Goal: Task Accomplishment & Management: Manage account settings

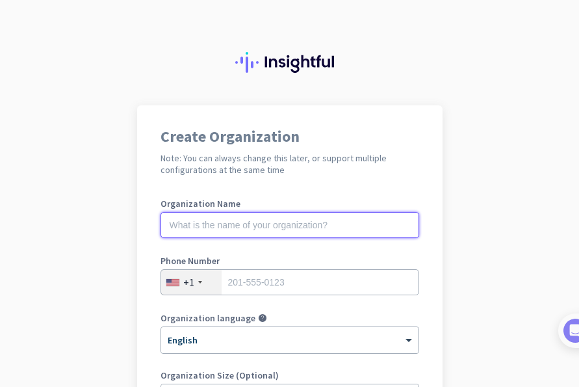
click at [336, 225] on input "text" at bounding box center [290, 225] width 259 height 26
type input "Mercor"
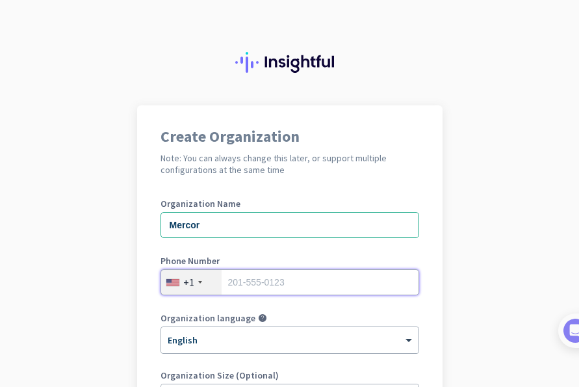
click at [348, 274] on input "tel" at bounding box center [290, 282] width 259 height 26
type input "2532238262"
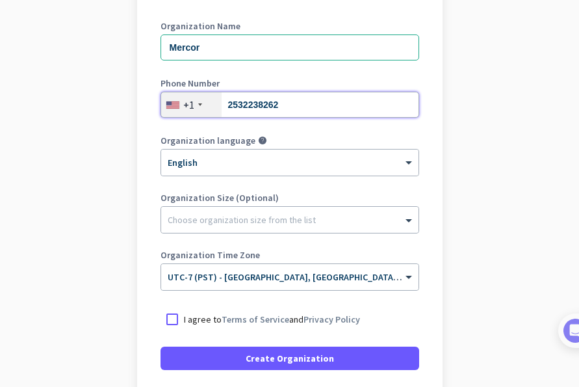
scroll to position [237, 0]
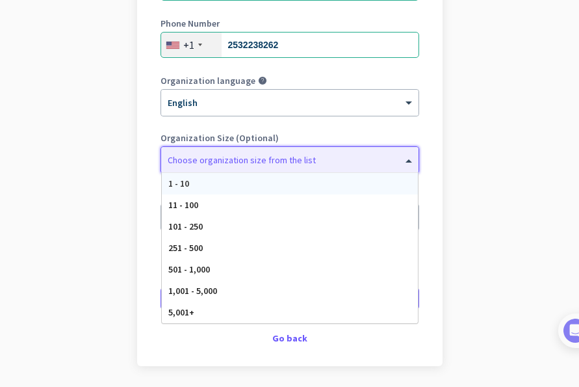
click at [245, 157] on div at bounding box center [290, 156] width 258 height 13
click at [272, 137] on label "Organization Size (Optional)" at bounding box center [290, 137] width 259 height 9
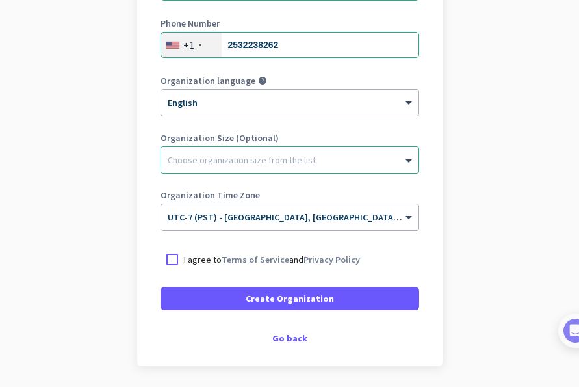
click at [301, 252] on div "I agree to Terms of Service and Privacy Policy" at bounding box center [290, 259] width 259 height 23
click at [294, 263] on p "I agree to Terms of Service and Privacy Policy" at bounding box center [272, 259] width 176 height 13
click at [0, 0] on input "I agree to Terms of Service and Privacy Policy" at bounding box center [0, 0] width 0 height 0
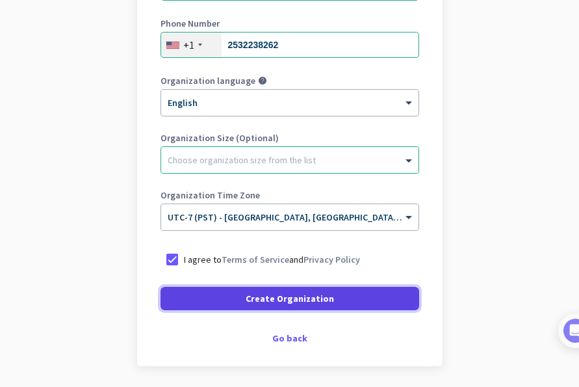
click at [282, 298] on span "Create Organization" at bounding box center [290, 298] width 88 height 13
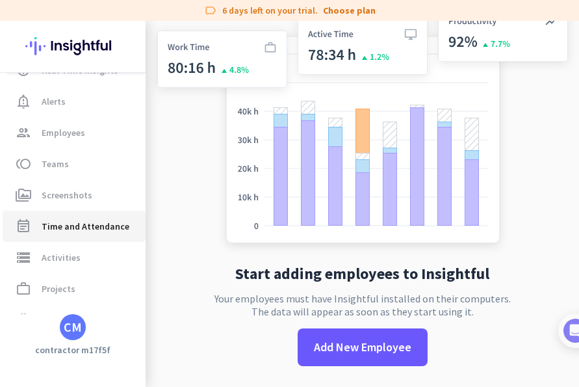
scroll to position [57, 0]
click at [70, 230] on span "Time and Attendance" at bounding box center [86, 225] width 88 height 16
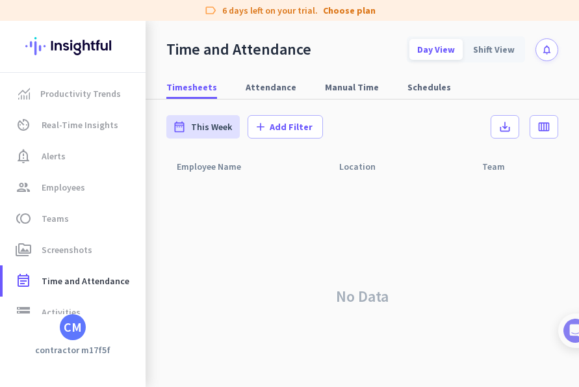
click at [68, 330] on div "CM" at bounding box center [73, 327] width 18 height 13
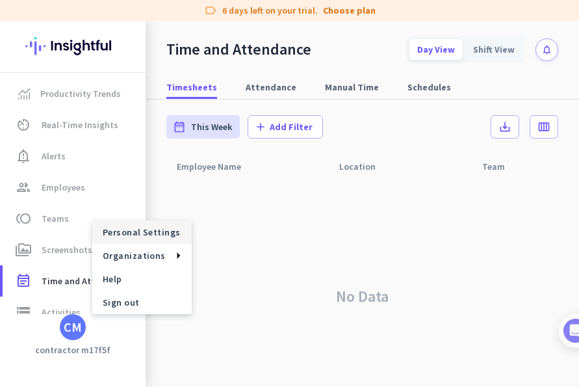
click at [164, 231] on span "Personal Settings" at bounding box center [142, 232] width 79 height 12
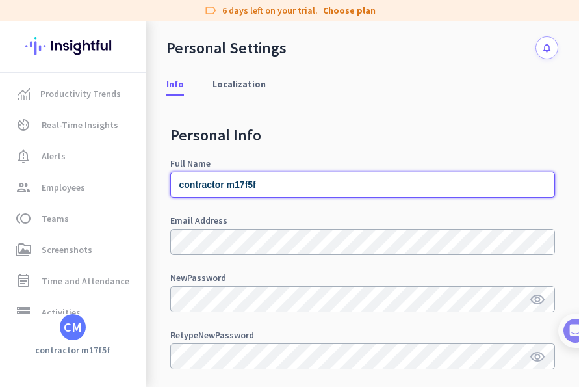
drag, startPoint x: 284, startPoint y: 182, endPoint x: 226, endPoint y: 188, distance: 58.8
click at [226, 188] on input "contractor m17f5f" at bounding box center [362, 185] width 385 height 26
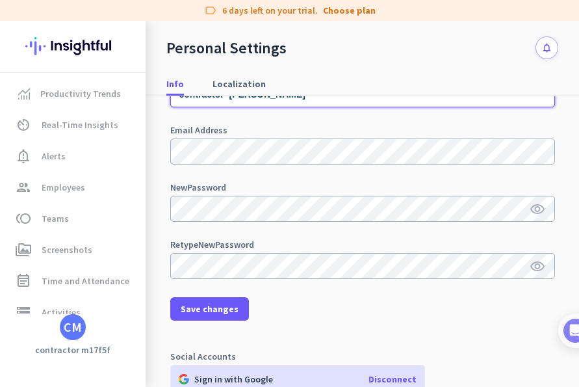
scroll to position [101, 0]
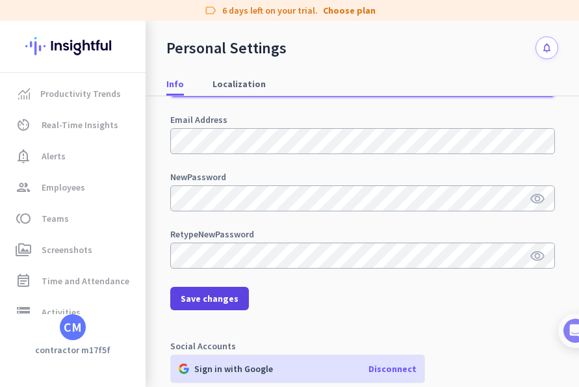
type input "contractor [PERSON_NAME]"
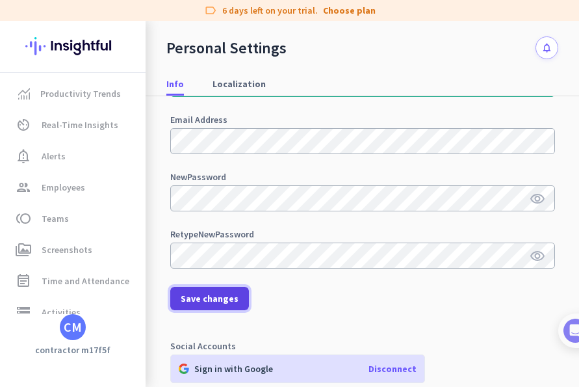
click at [218, 300] on span "Save changes" at bounding box center [210, 298] width 58 height 13
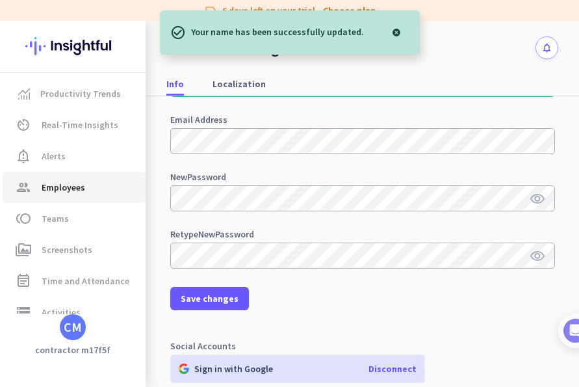
click at [47, 183] on span "Employees" at bounding box center [64, 187] width 44 height 16
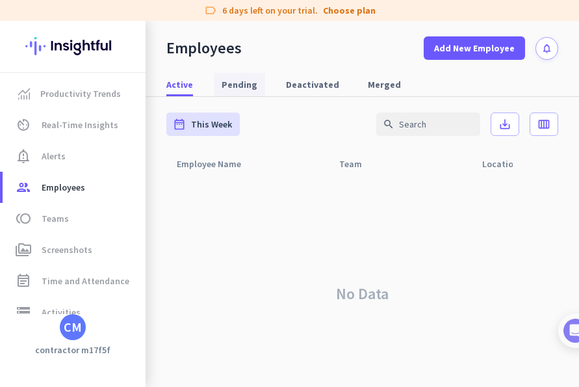
click at [244, 84] on span "Pending" at bounding box center [240, 84] width 36 height 13
click at [368, 84] on span "Merged" at bounding box center [384, 84] width 33 height 13
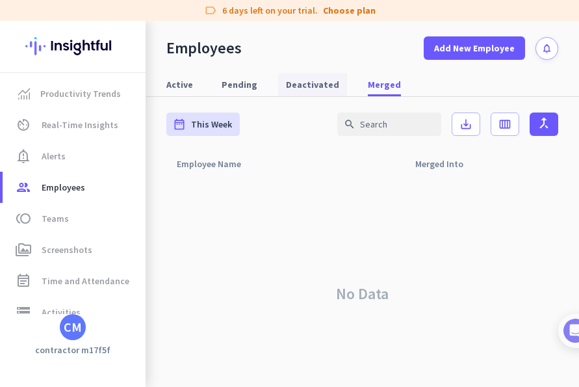
click at [309, 78] on span "Deactivated" at bounding box center [312, 84] width 53 height 13
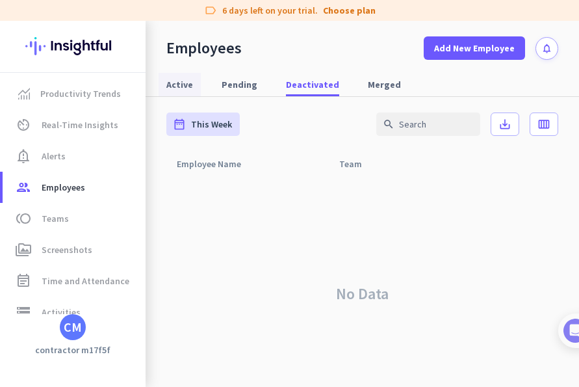
click at [177, 81] on span "Active" at bounding box center [179, 84] width 27 height 13
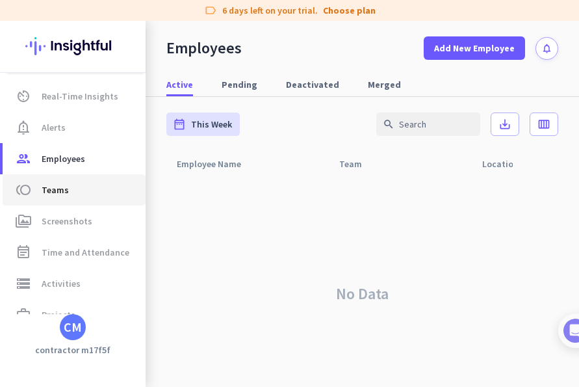
scroll to position [40, 0]
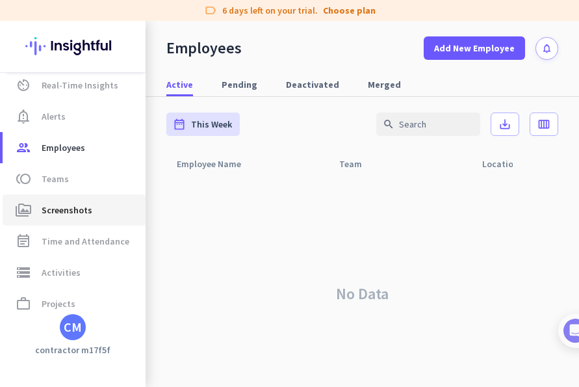
click at [62, 204] on span "Screenshots" at bounding box center [67, 210] width 51 height 16
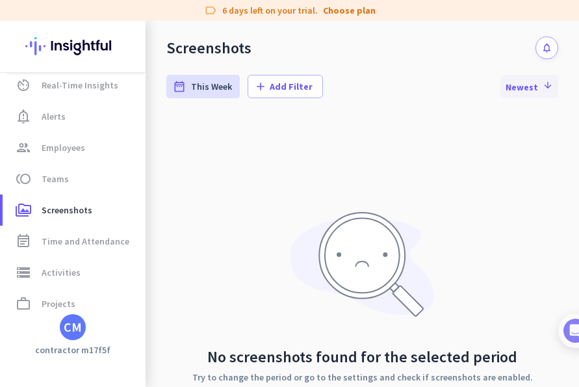
click at [533, 88] on span "Newest arrow_downward" at bounding box center [529, 86] width 47 height 13
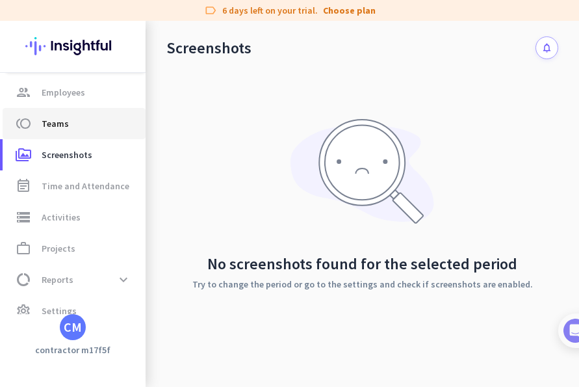
scroll to position [112, 0]
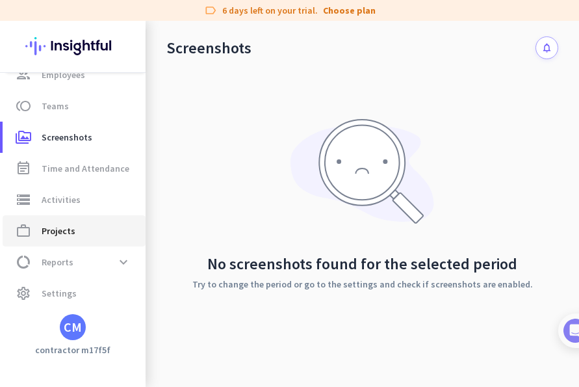
click at [57, 228] on span "Projects" at bounding box center [59, 231] width 34 height 16
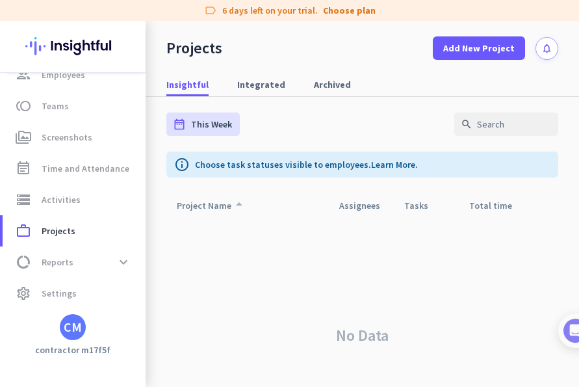
click at [221, 209] on div "Project Name arrow_drop_up" at bounding box center [212, 205] width 70 height 18
